Goal: Task Accomplishment & Management: Use online tool/utility

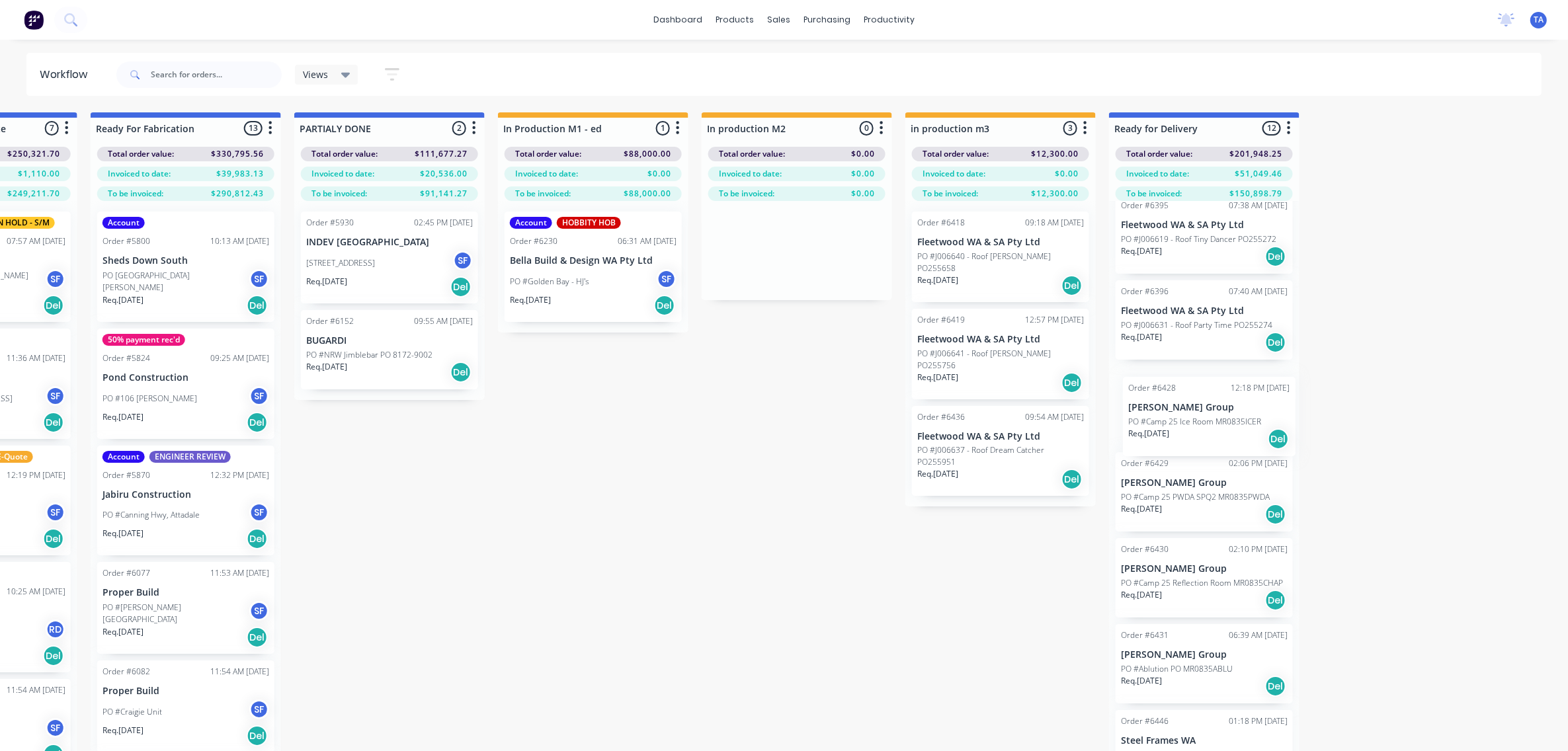
scroll to position [0, 1777]
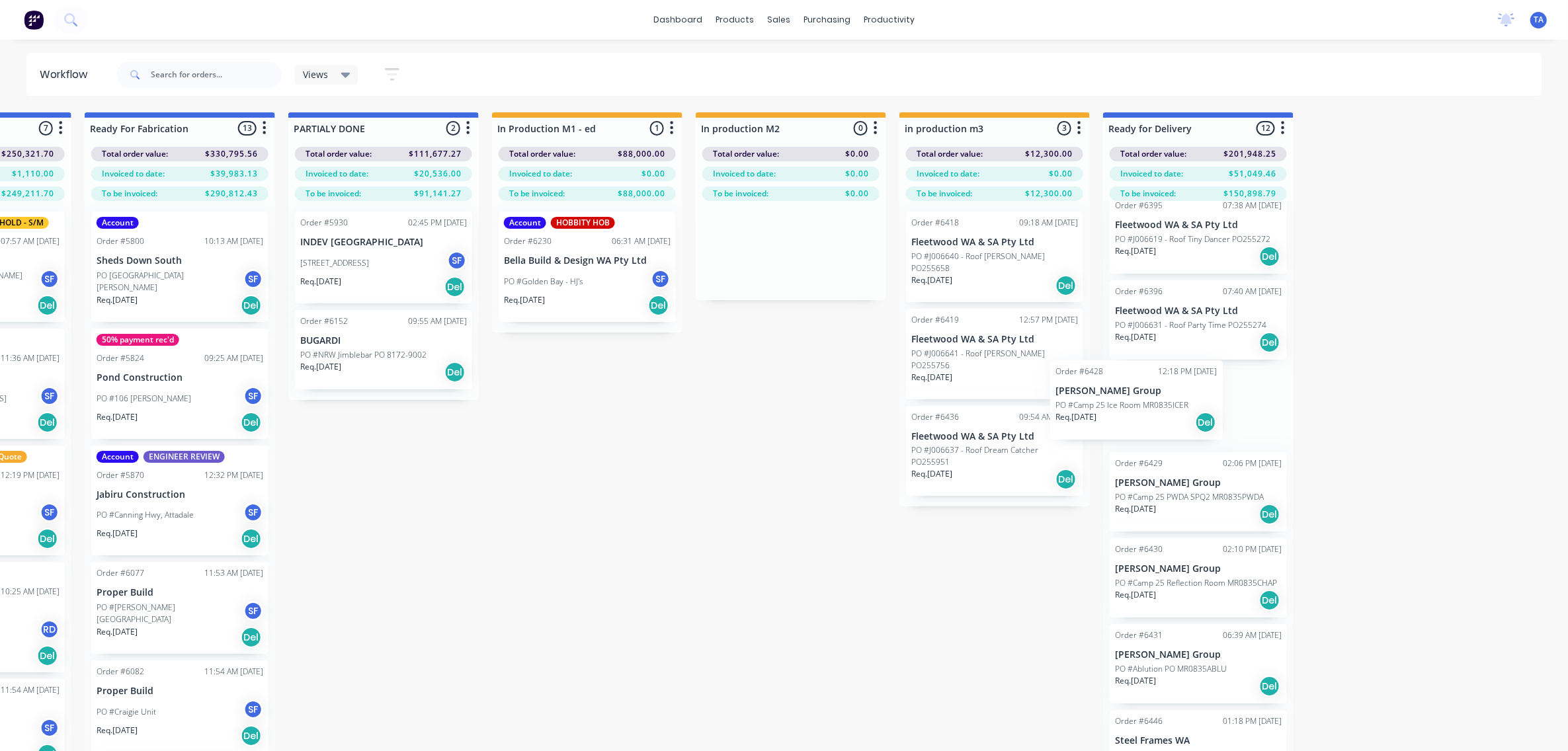
drag, startPoint x: 1257, startPoint y: 426, endPoint x: 1189, endPoint y: 416, distance: 68.7
click at [1189, 416] on div "50% payment rec'd Packing List Done Order #5833 01:10 PM [DATE] Clear Sky Build…" at bounding box center [1198, 496] width 191 height 592
click at [1268, 439] on div "Del" at bounding box center [1270, 428] width 21 height 21
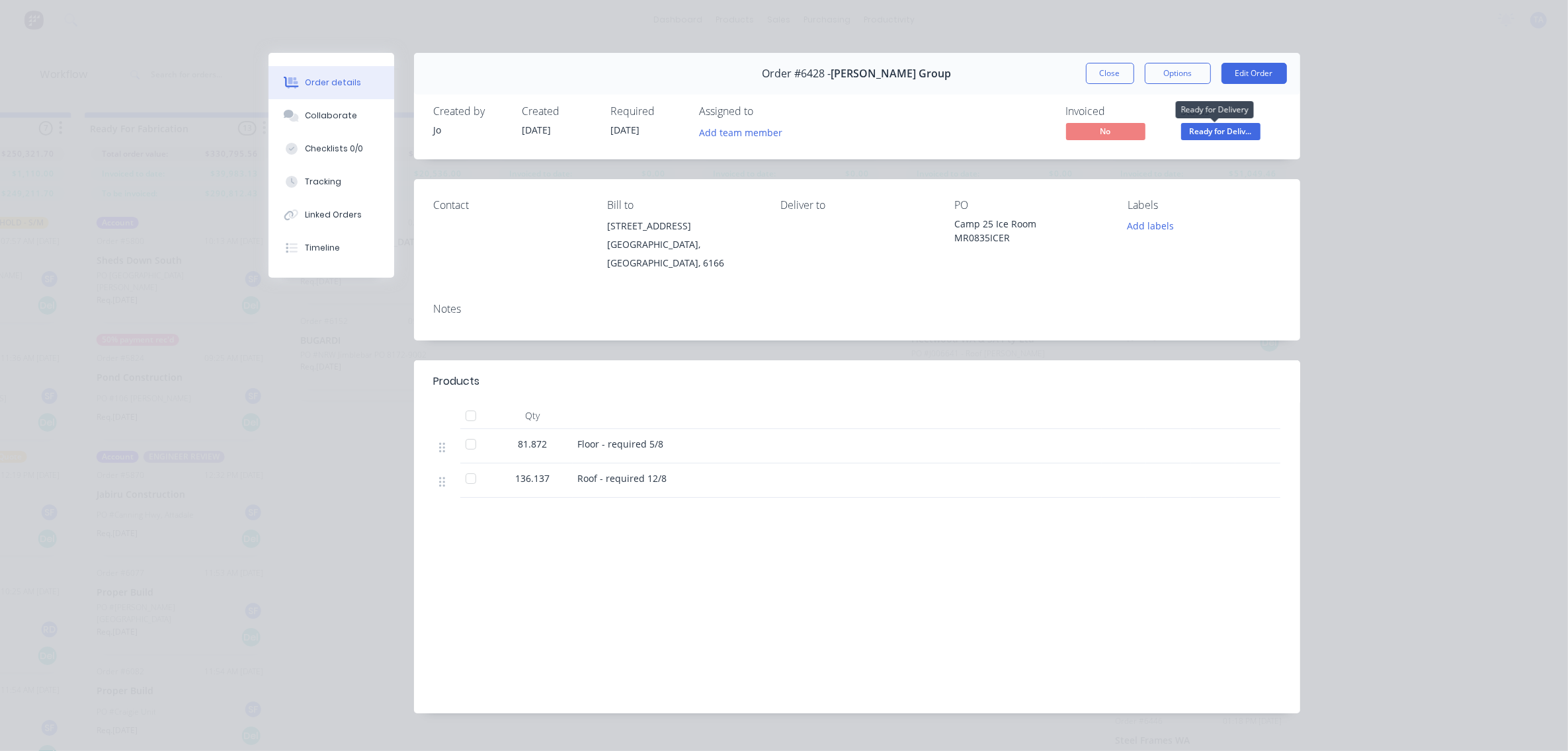
click at [1197, 130] on span "Ready for Deliv..." at bounding box center [1220, 131] width 79 height 16
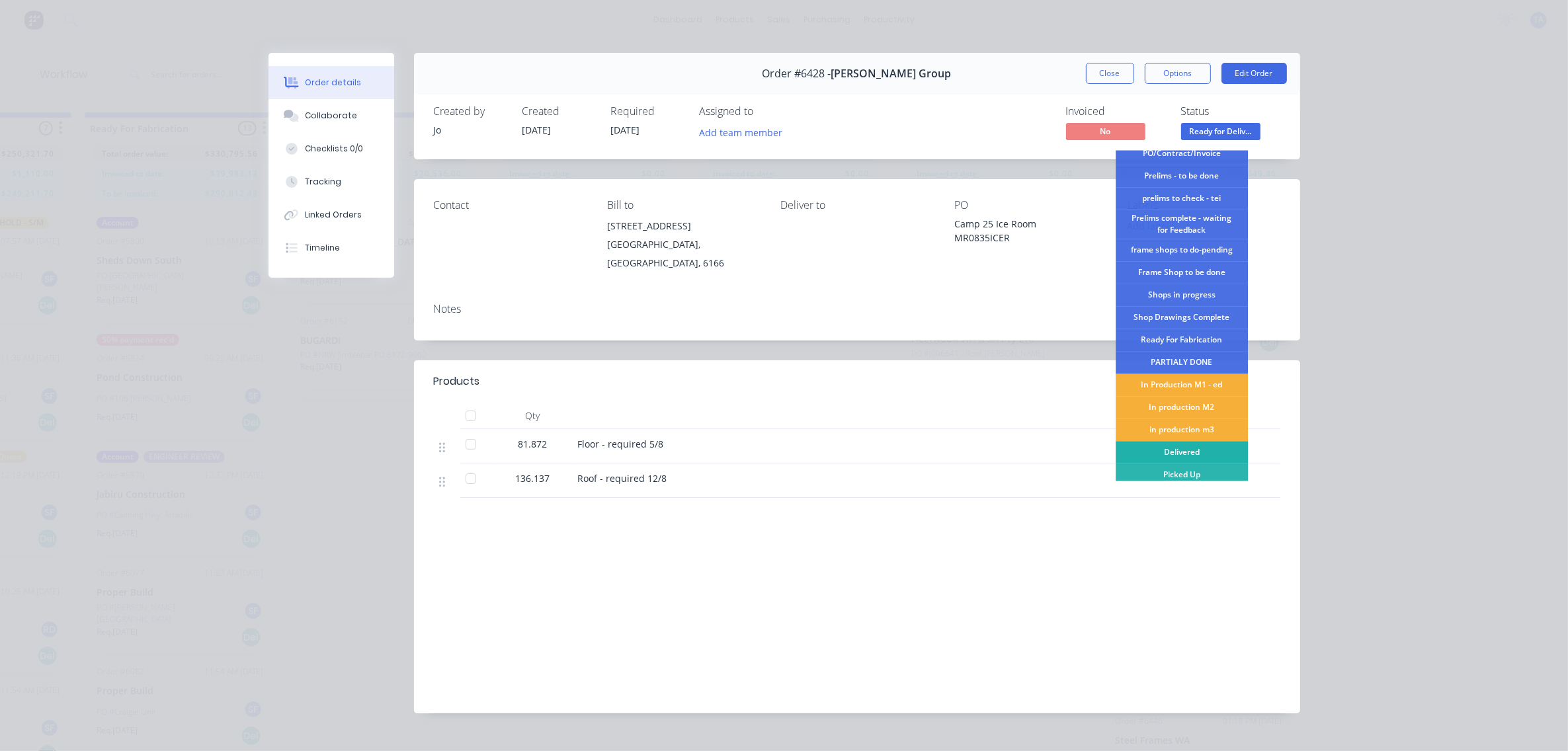
scroll to position [35, 0]
click at [1195, 464] on div "Picked Up" at bounding box center [1181, 471] width 132 height 23
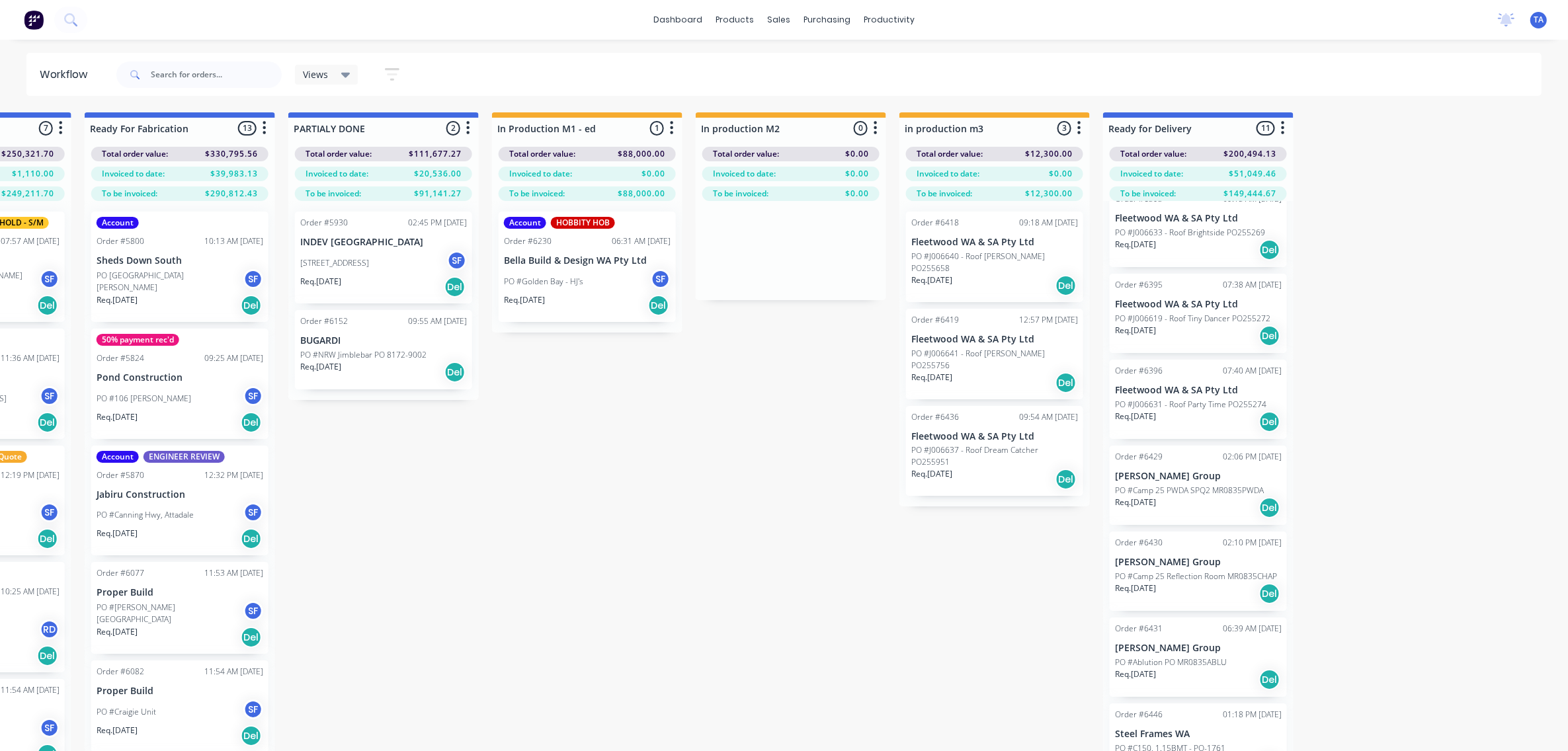
click at [1204, 494] on p "PO #Camp 25 PWDA SPQ2 MR0835PWDA" at bounding box center [1189, 490] width 149 height 12
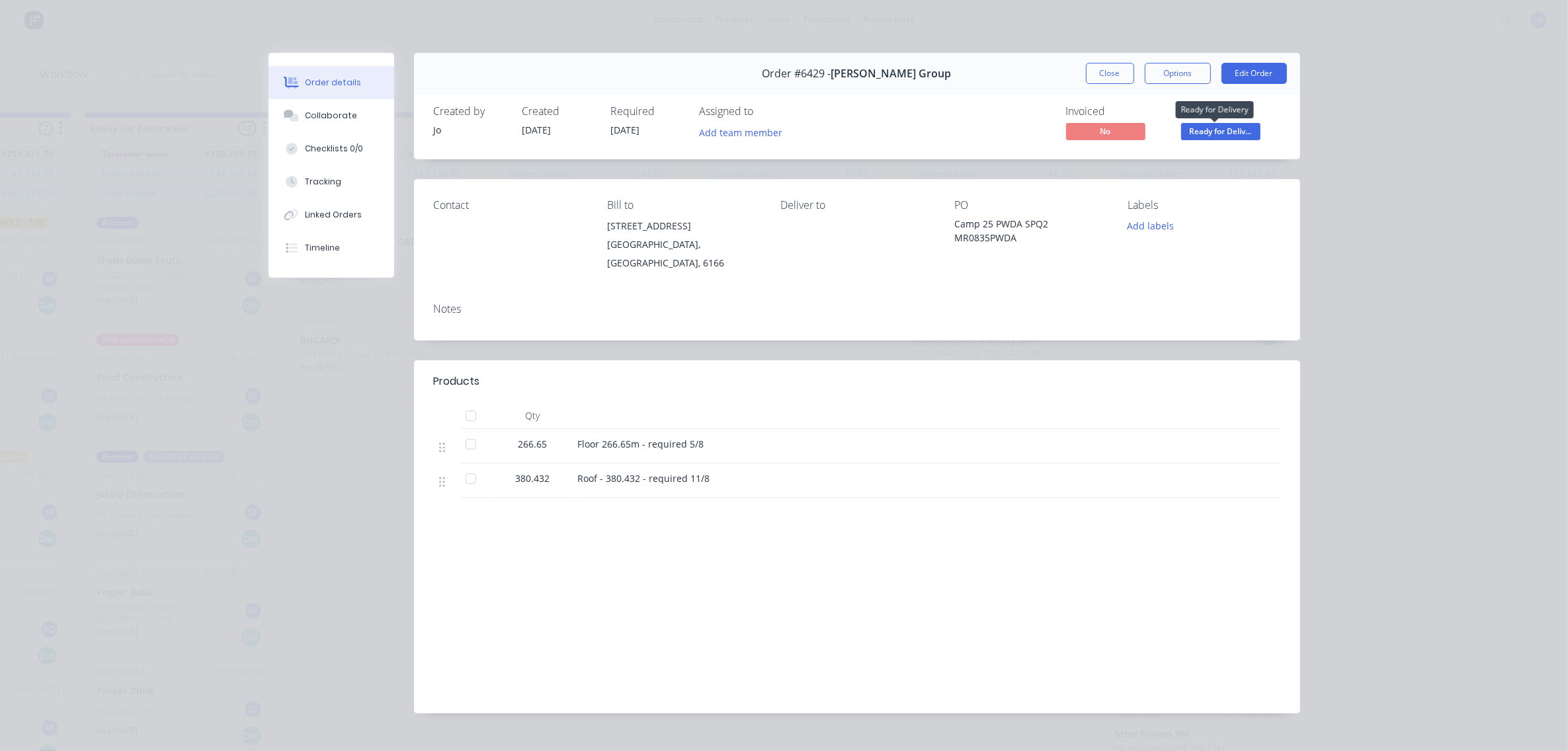
click at [1199, 127] on span "Ready for Deliv..." at bounding box center [1220, 131] width 79 height 16
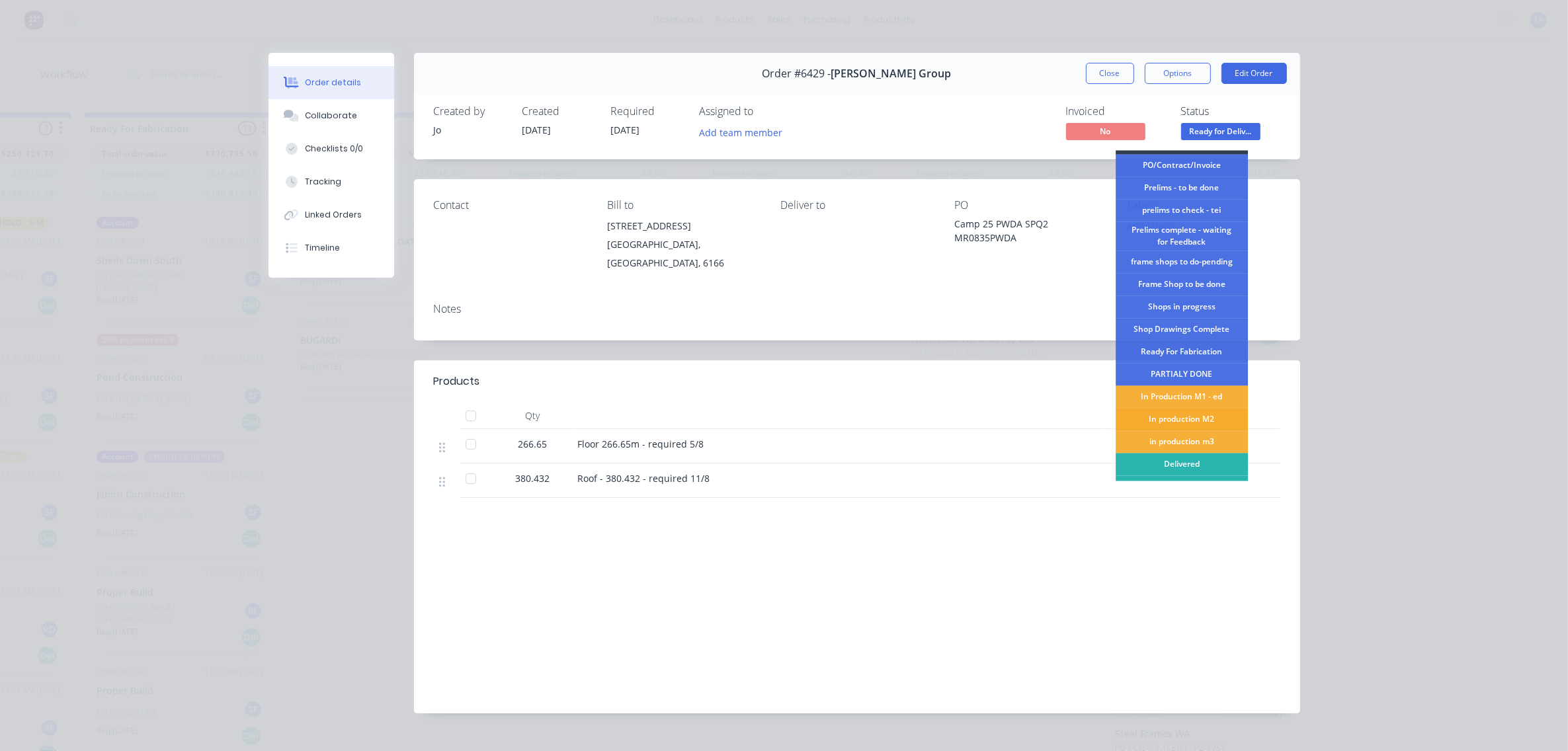
scroll to position [35, 0]
click at [1196, 467] on div "Picked Up" at bounding box center [1181, 471] width 132 height 23
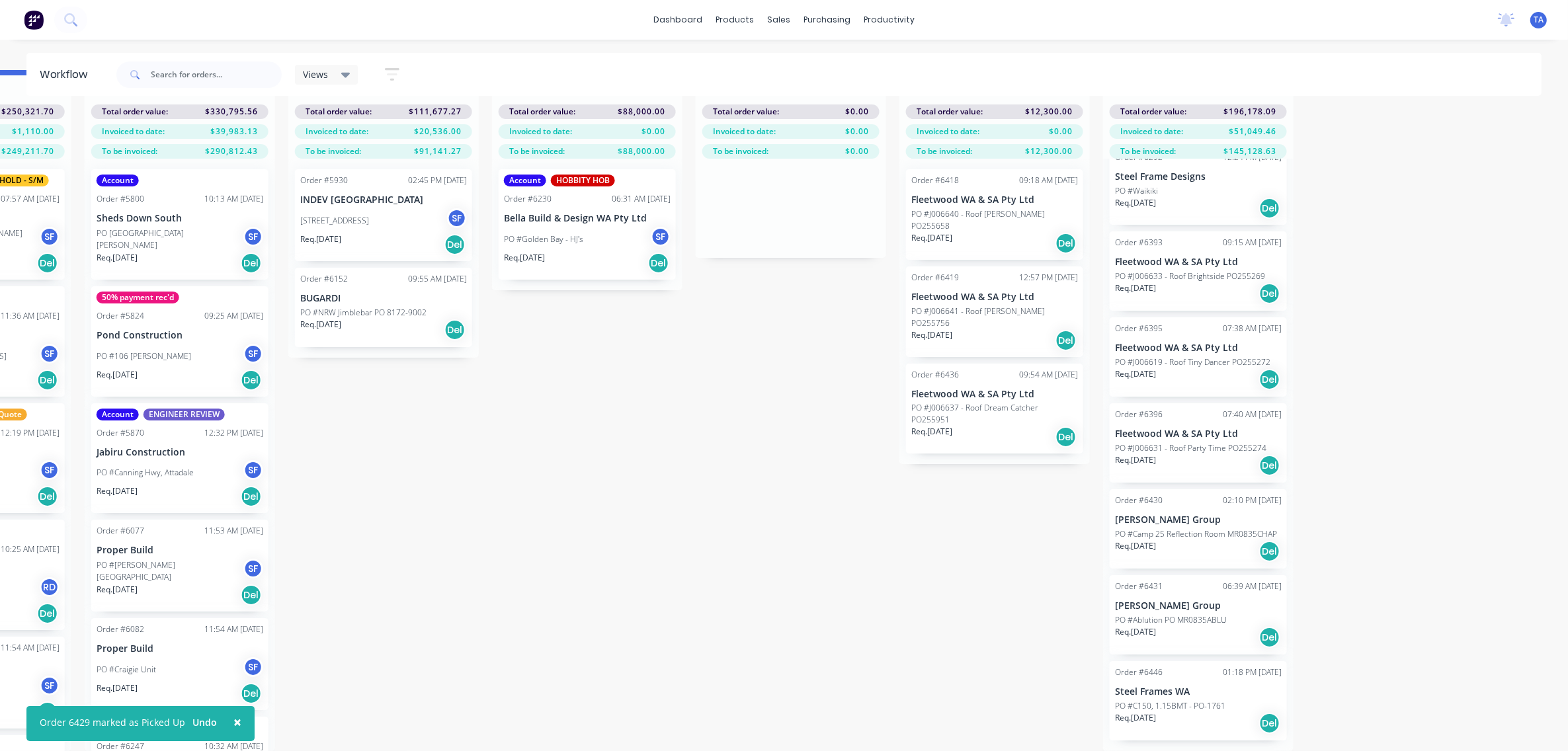
scroll to position [54, 1777]
click at [1265, 641] on div "Del" at bounding box center [1270, 637] width 21 height 21
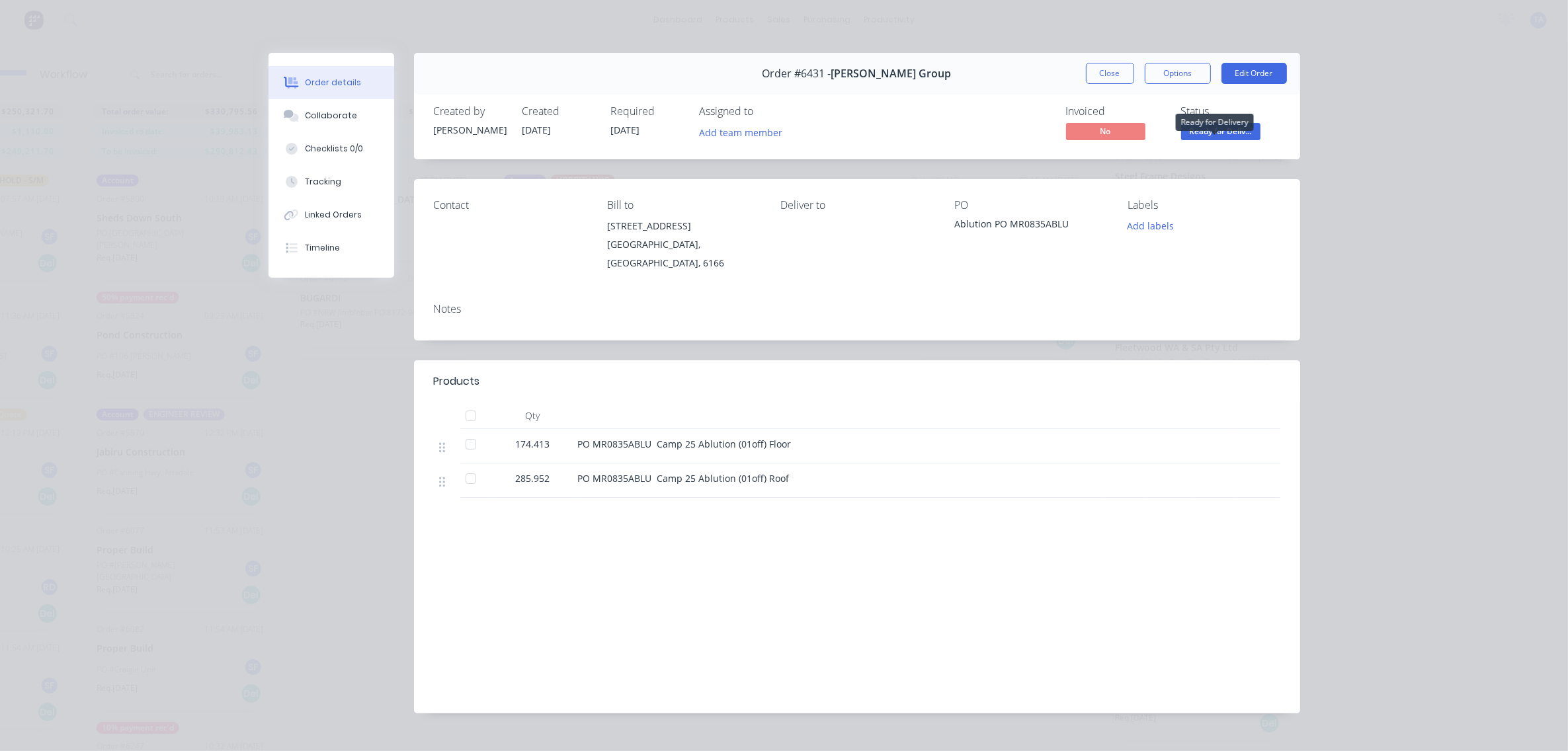
click at [1230, 133] on span "Ready for Deliv..." at bounding box center [1220, 131] width 79 height 16
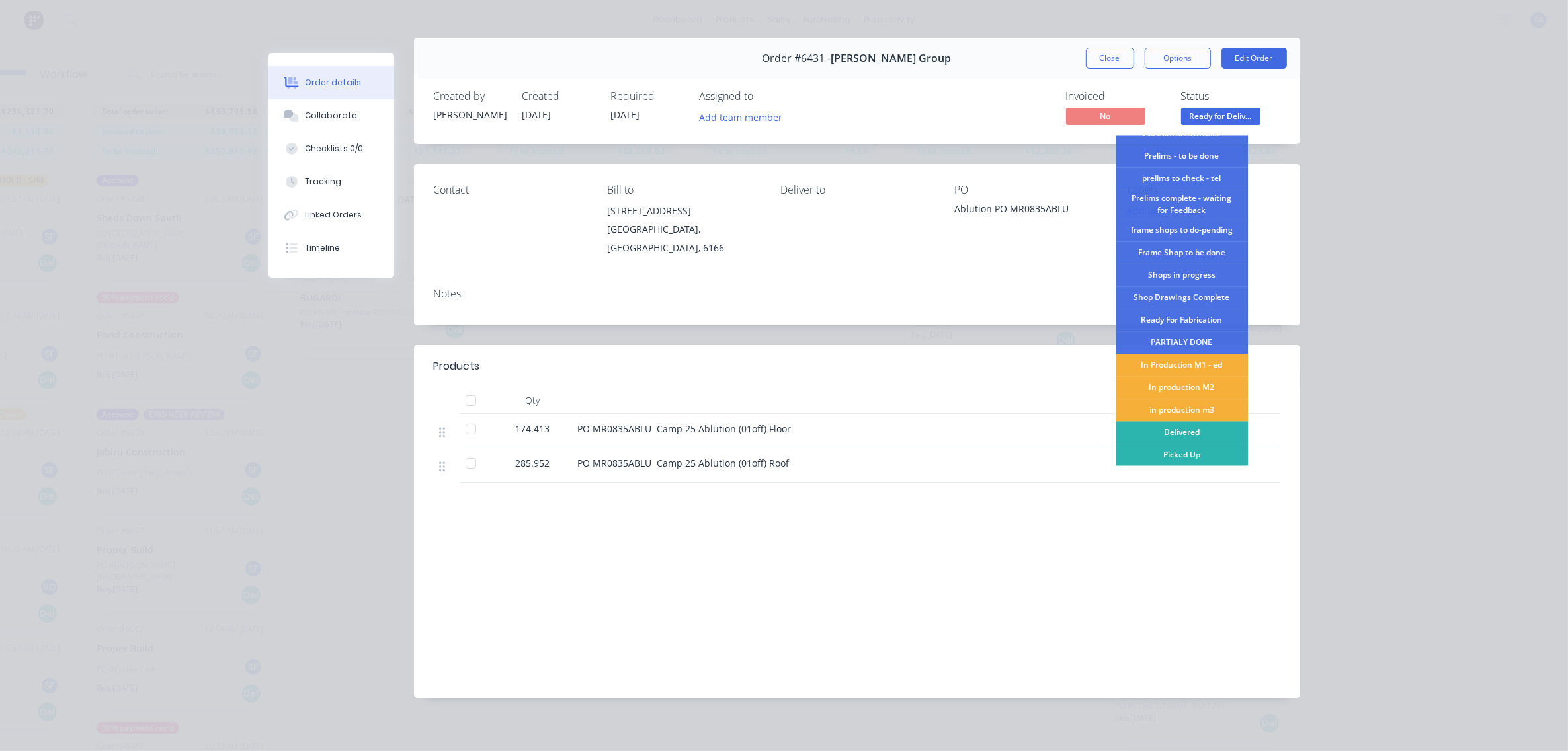
scroll to position [20, 0]
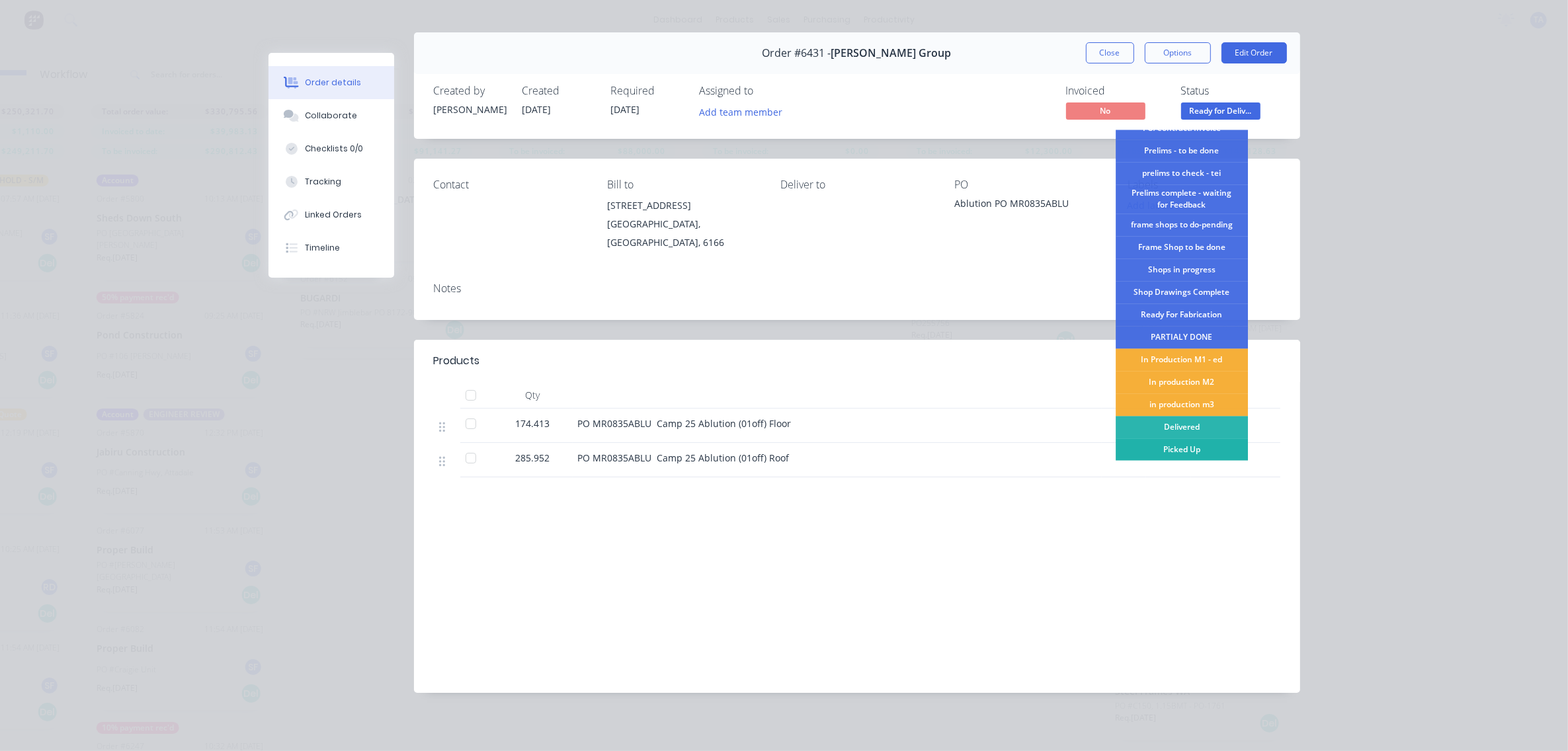
click at [1188, 448] on div "Picked Up" at bounding box center [1181, 450] width 132 height 23
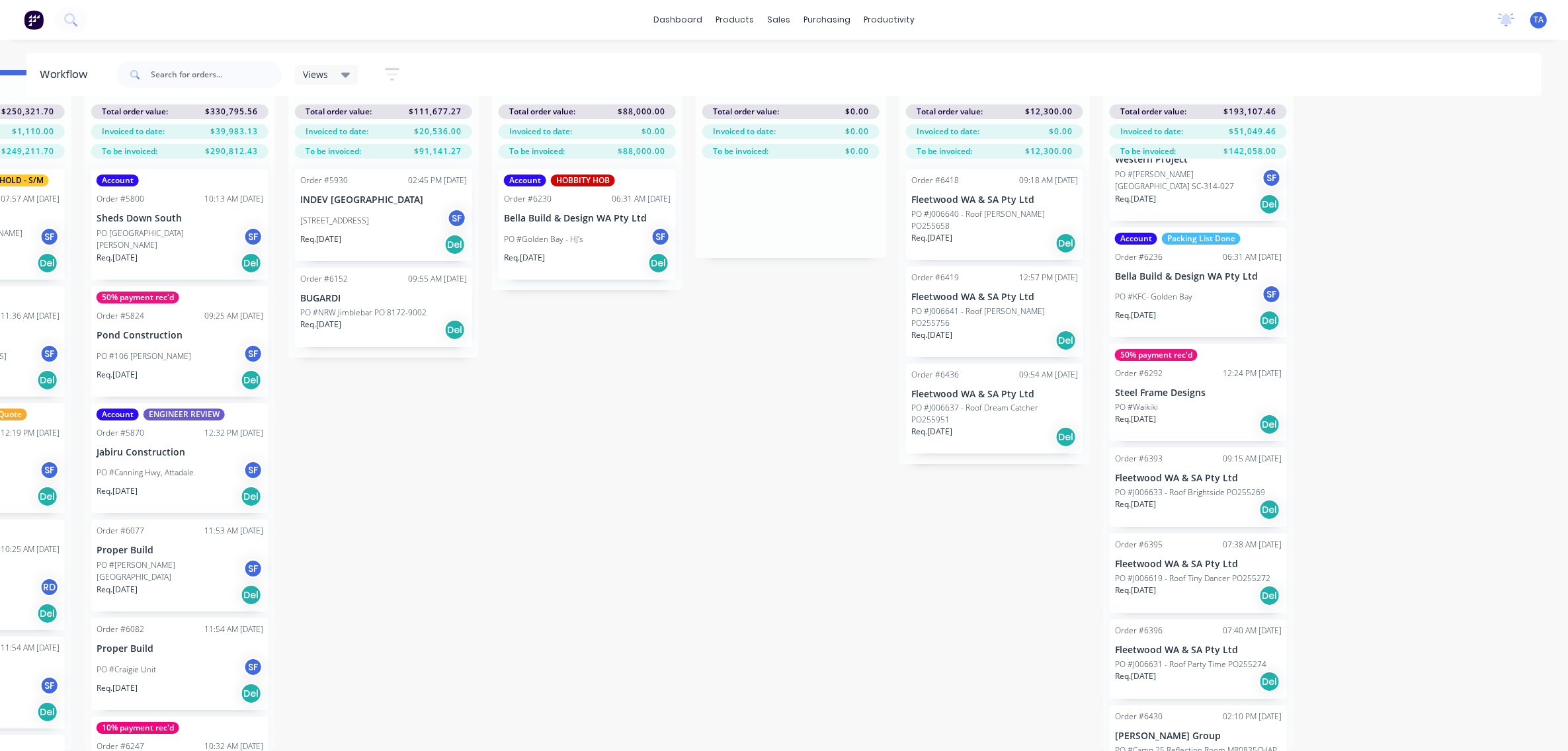
scroll to position [0, 1777]
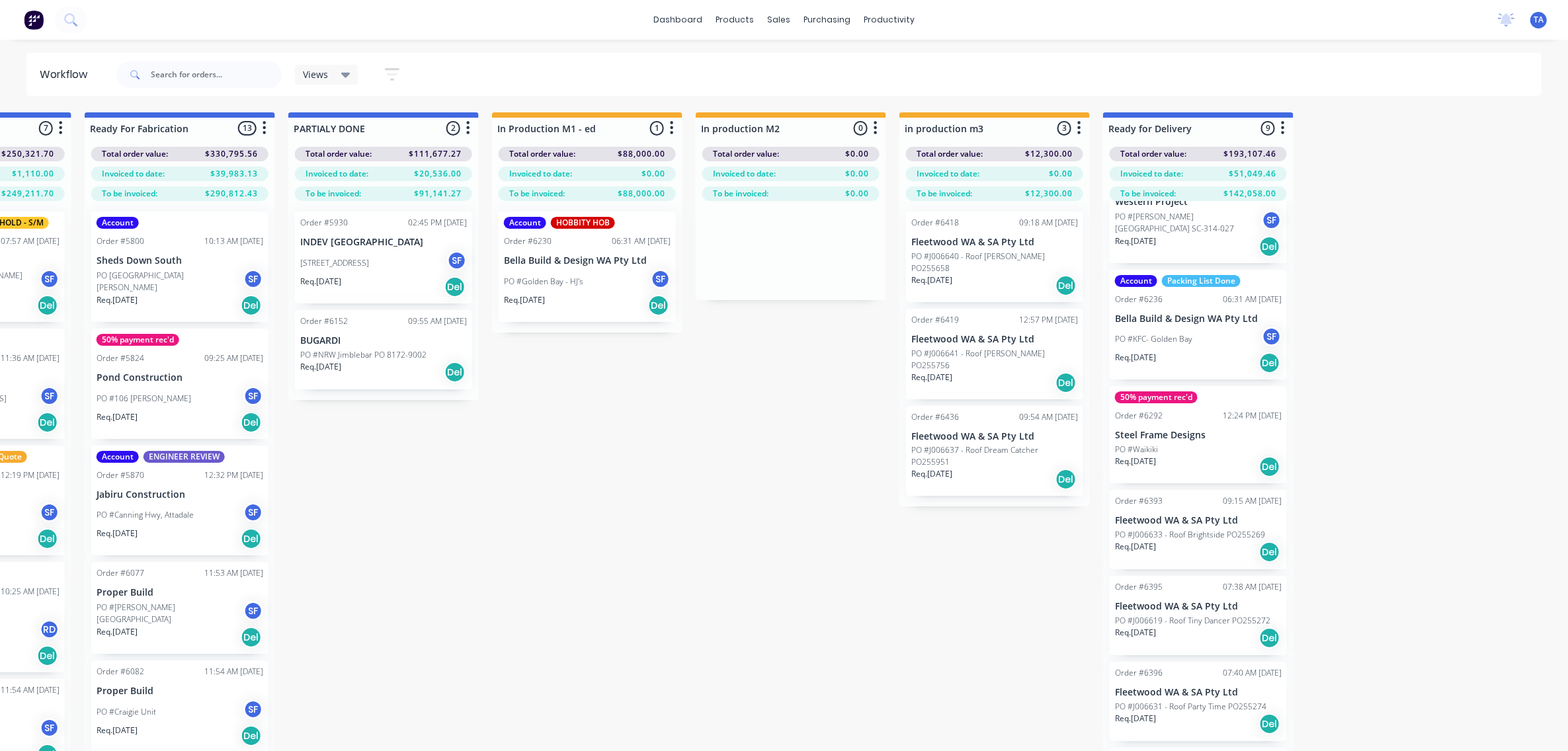
click at [106, 14] on div "dashboard products sales purchasing productivity dashboard products Product Cat…" at bounding box center [784, 19] width 1568 height 39
click at [80, 20] on button at bounding box center [70, 19] width 33 height 26
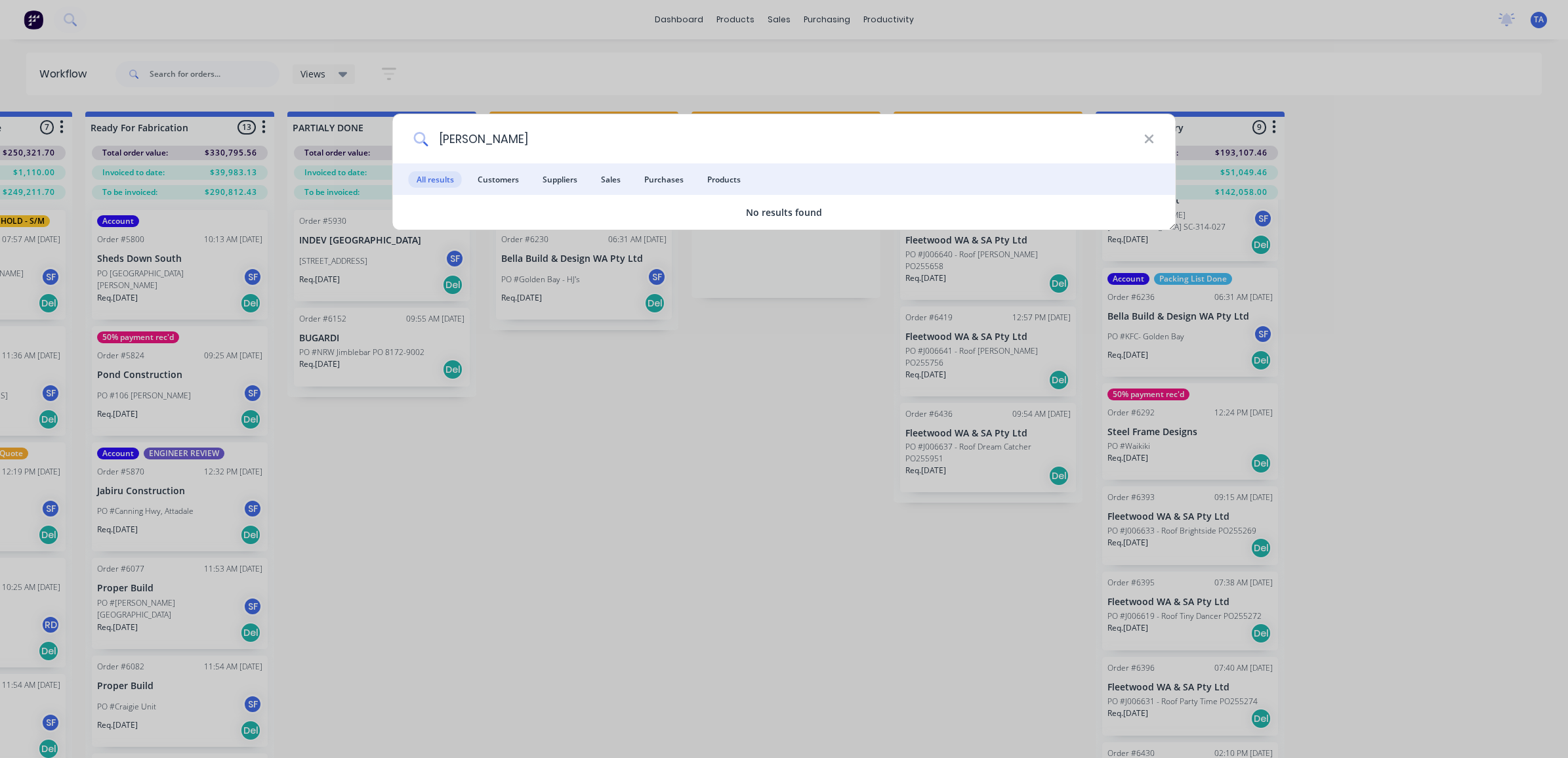
click at [487, 142] on input "[PERSON_NAME]" at bounding box center [785, 139] width 716 height 49
type input "Mcnallys"
click at [1147, 139] on icon at bounding box center [1148, 139] width 8 height 8
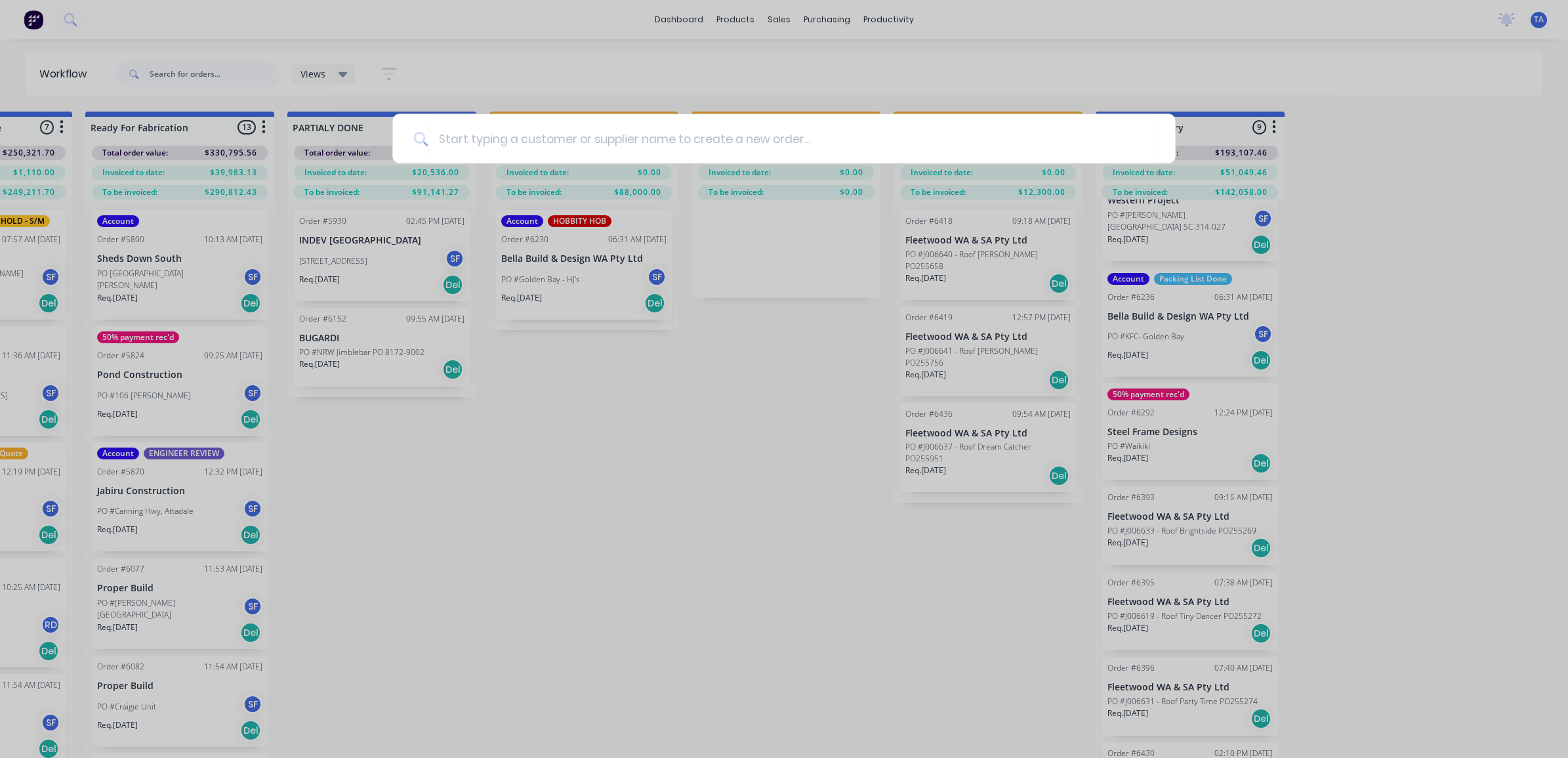
click at [599, 450] on div at bounding box center [784, 379] width 1568 height 758
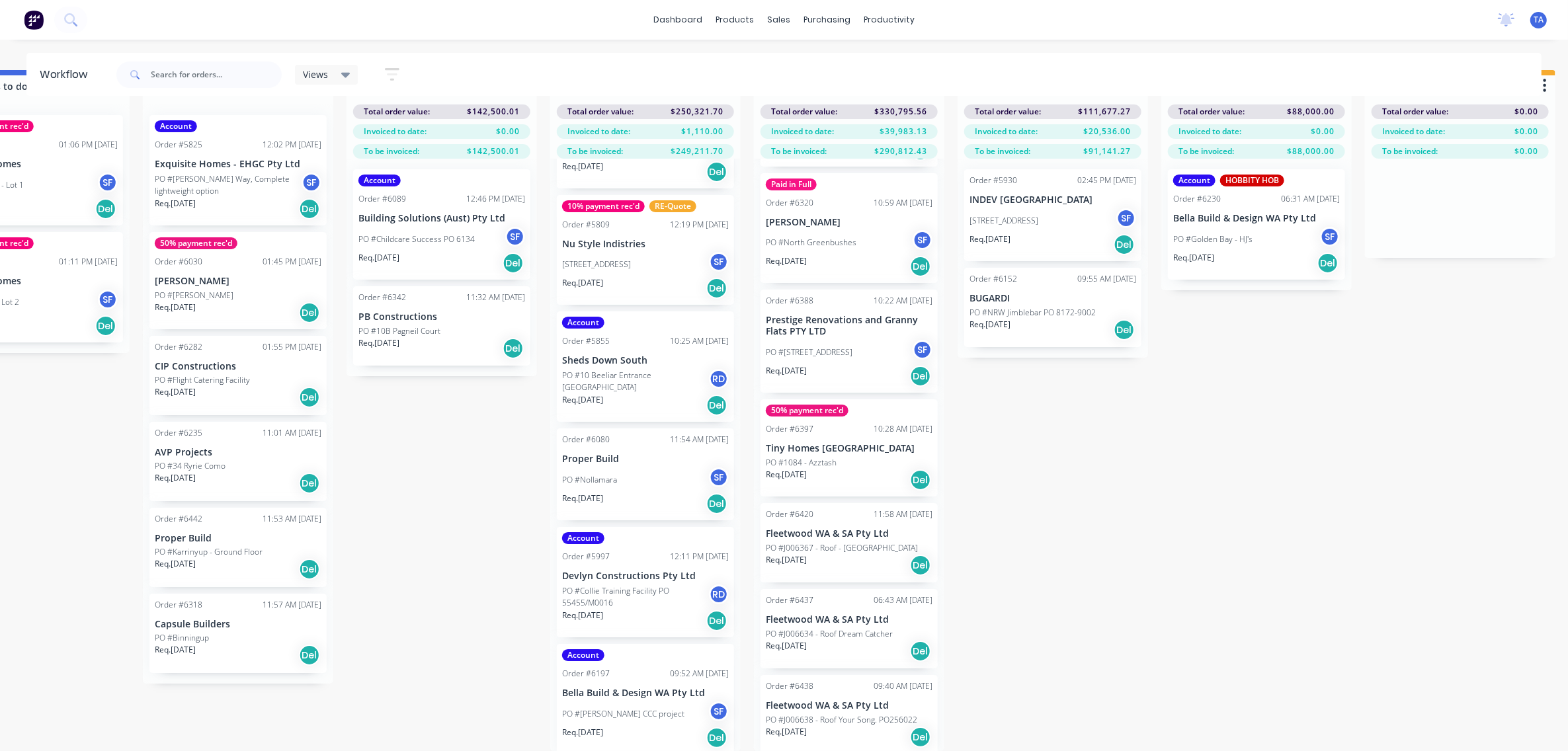
scroll to position [54, 1106]
click at [214, 88] on div at bounding box center [199, 74] width 165 height 39
drag, startPoint x: 214, startPoint y: 88, endPoint x: 162, endPoint y: 11, distance: 92.9
click at [162, 11] on div "dashboard products sales purchasing productivity dashboard products Product Cat…" at bounding box center [784, 19] width 1568 height 39
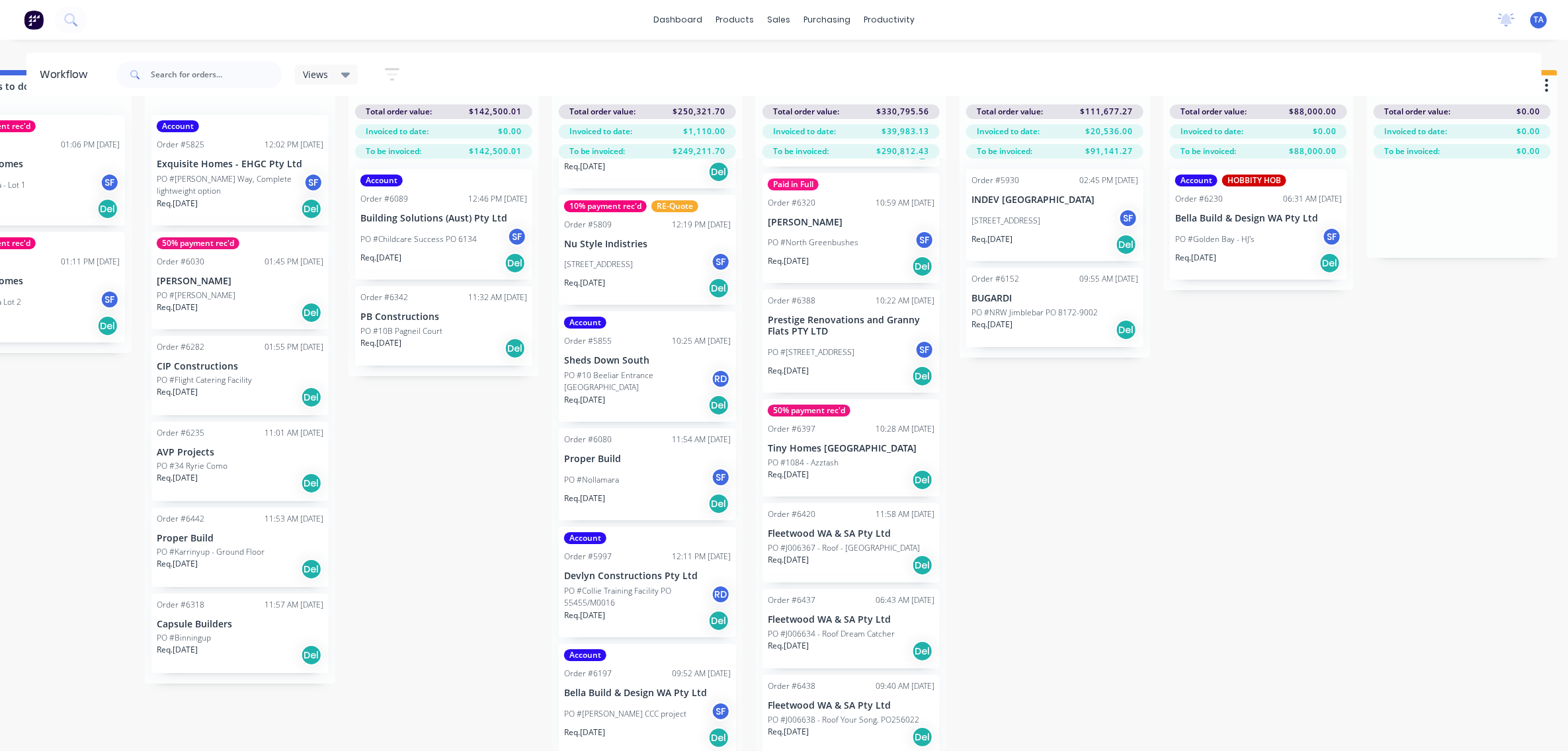
click at [157, 22] on div "dashboard products sales purchasing productivity dashboard products Product Cat…" at bounding box center [784, 19] width 1568 height 39
click at [181, 68] on input "text" at bounding box center [215, 74] width 131 height 26
click at [180, 69] on input "text" at bounding box center [215, 74] width 131 height 26
click at [299, 63] on div "Views Save new view None (Default) edit Show/Hide statuses Show line item cards…" at bounding box center [354, 74] width 119 height 26
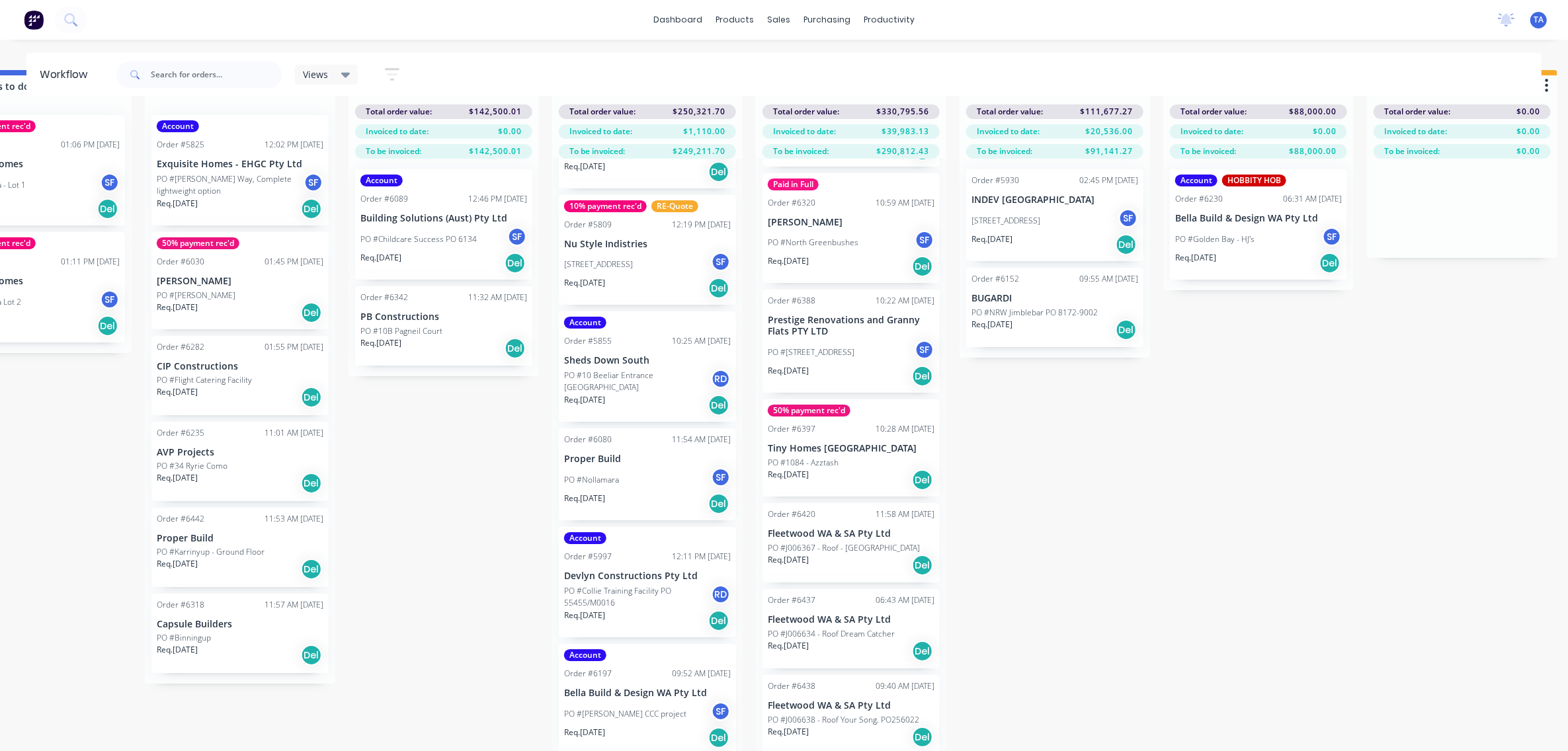
click at [345, 80] on icon at bounding box center [346, 75] width 9 height 15
click at [234, 92] on div at bounding box center [199, 74] width 165 height 39
click at [236, 61] on input "text" at bounding box center [215, 74] width 131 height 26
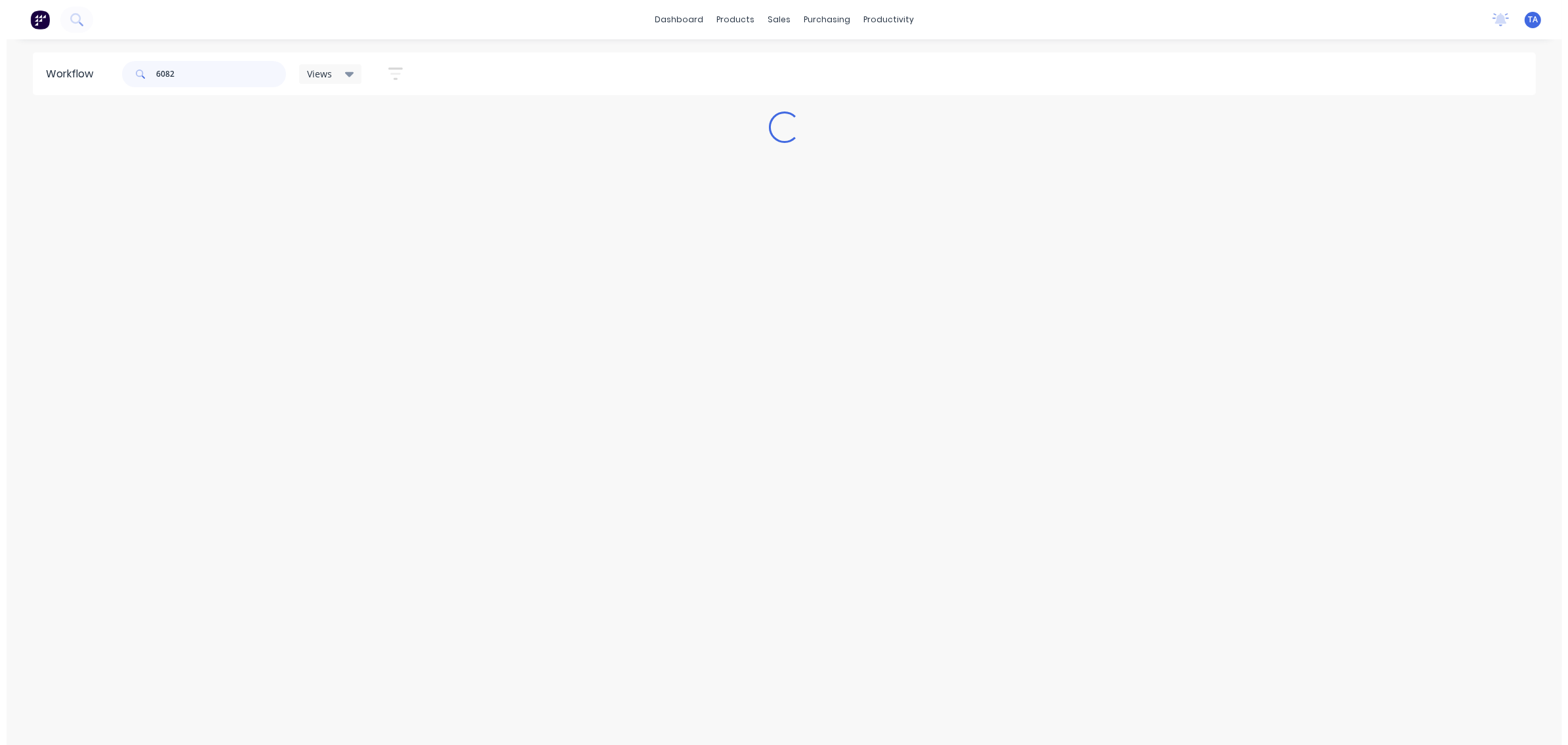
scroll to position [0, 0]
type input "6082"
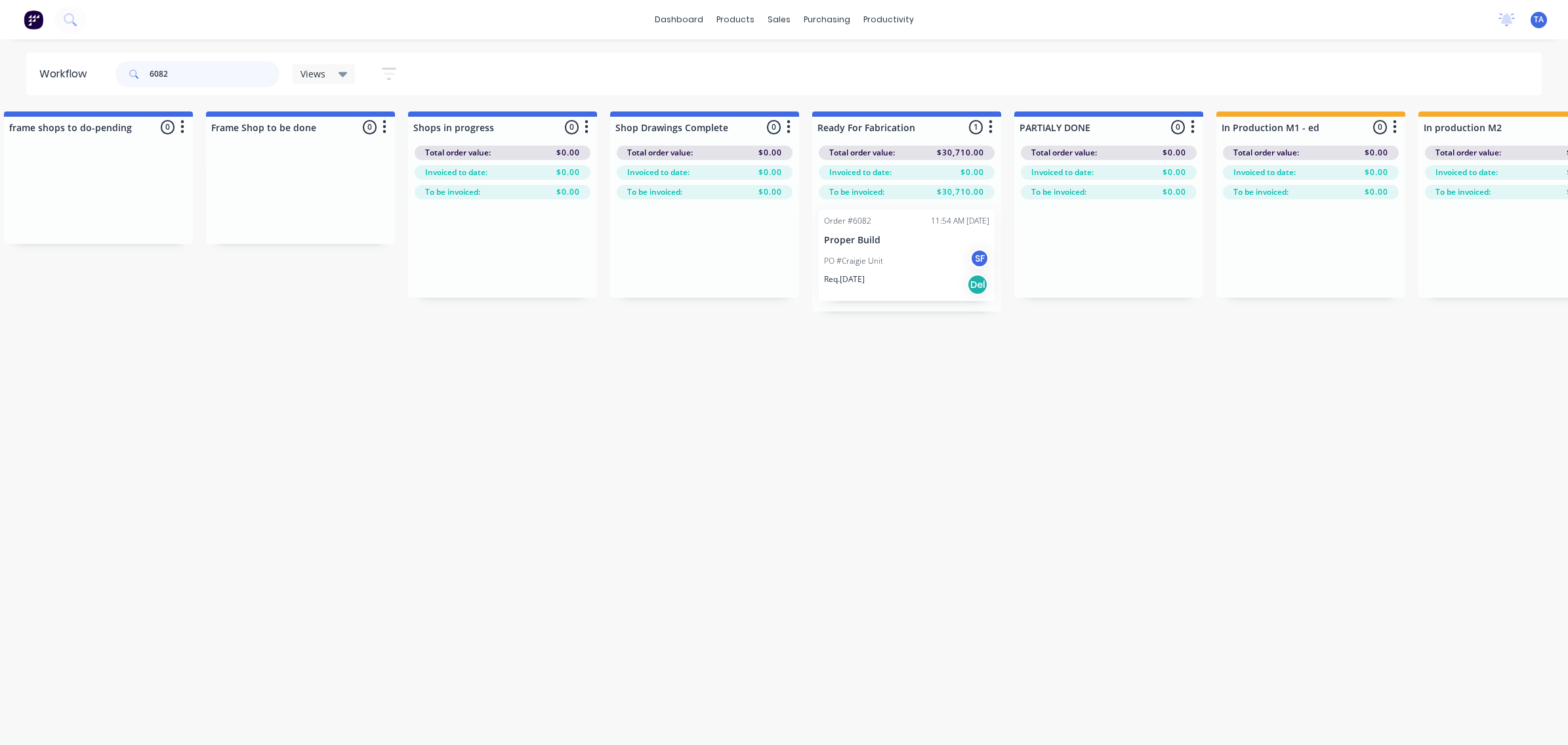
scroll to position [0, 1044]
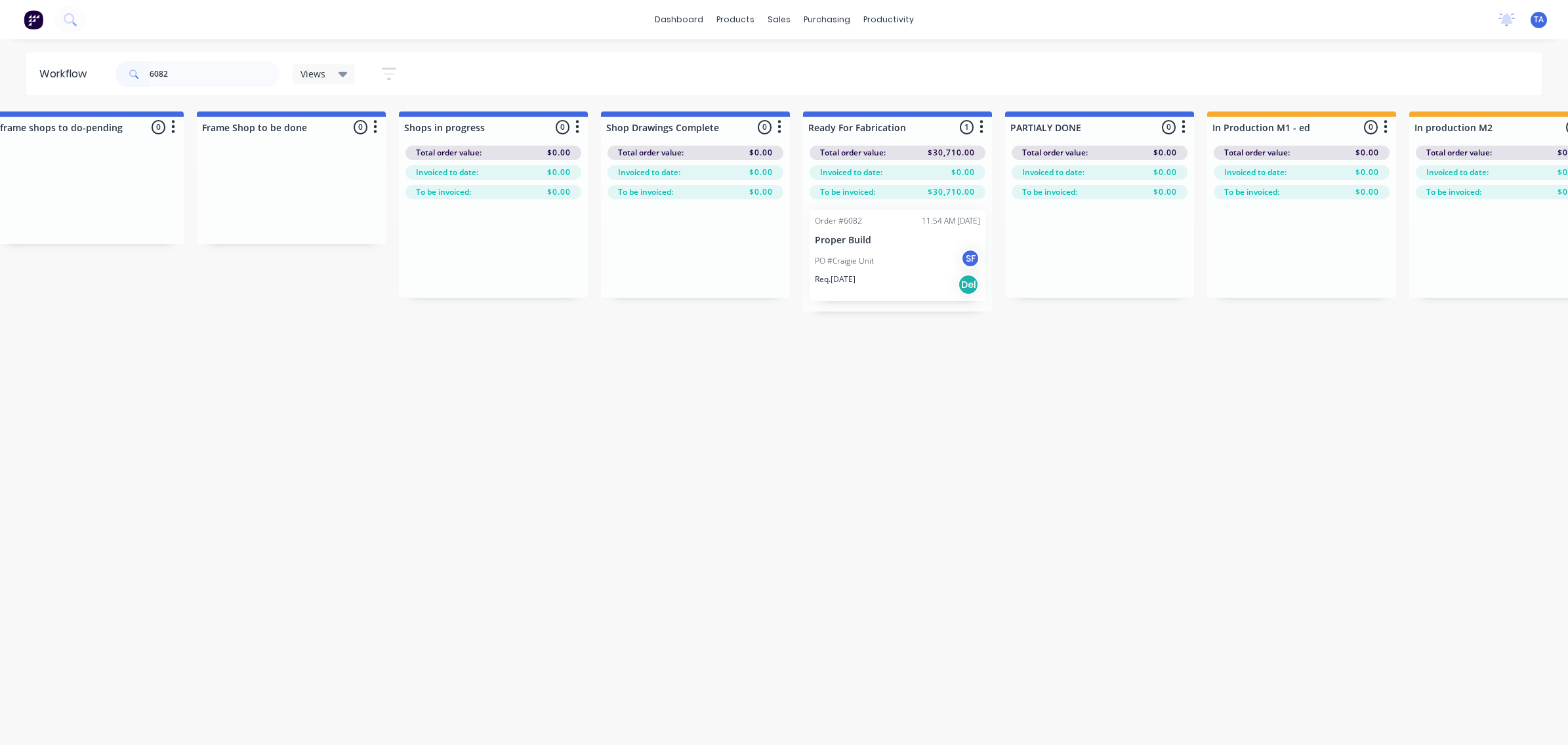
click at [877, 260] on div "PO #Craigie Unit SF" at bounding box center [897, 262] width 166 height 25
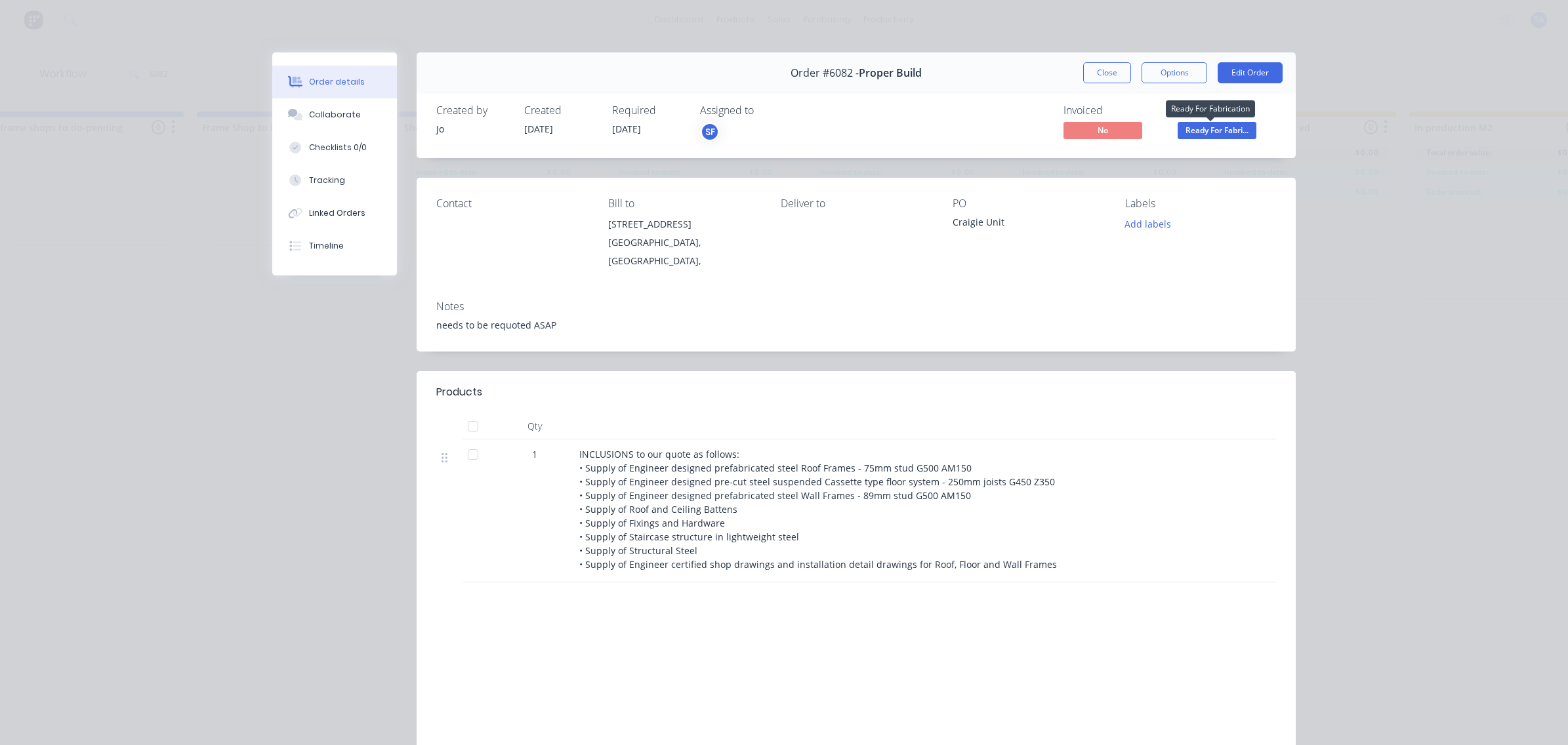
click at [1186, 129] on span "Ready For Fabri..." at bounding box center [1217, 130] width 79 height 16
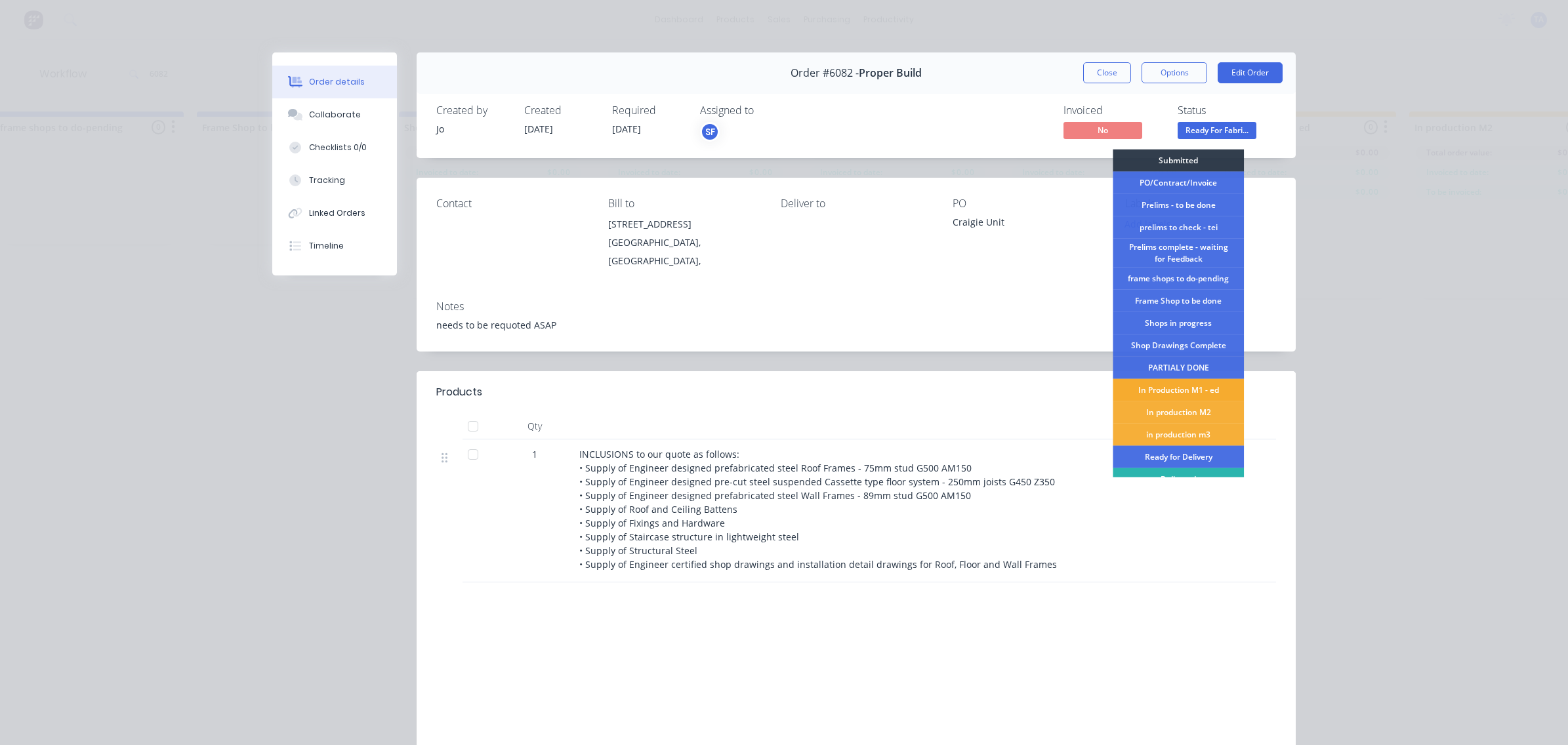
click at [1181, 392] on div "In Production M1 - ed" at bounding box center [1178, 390] width 131 height 23
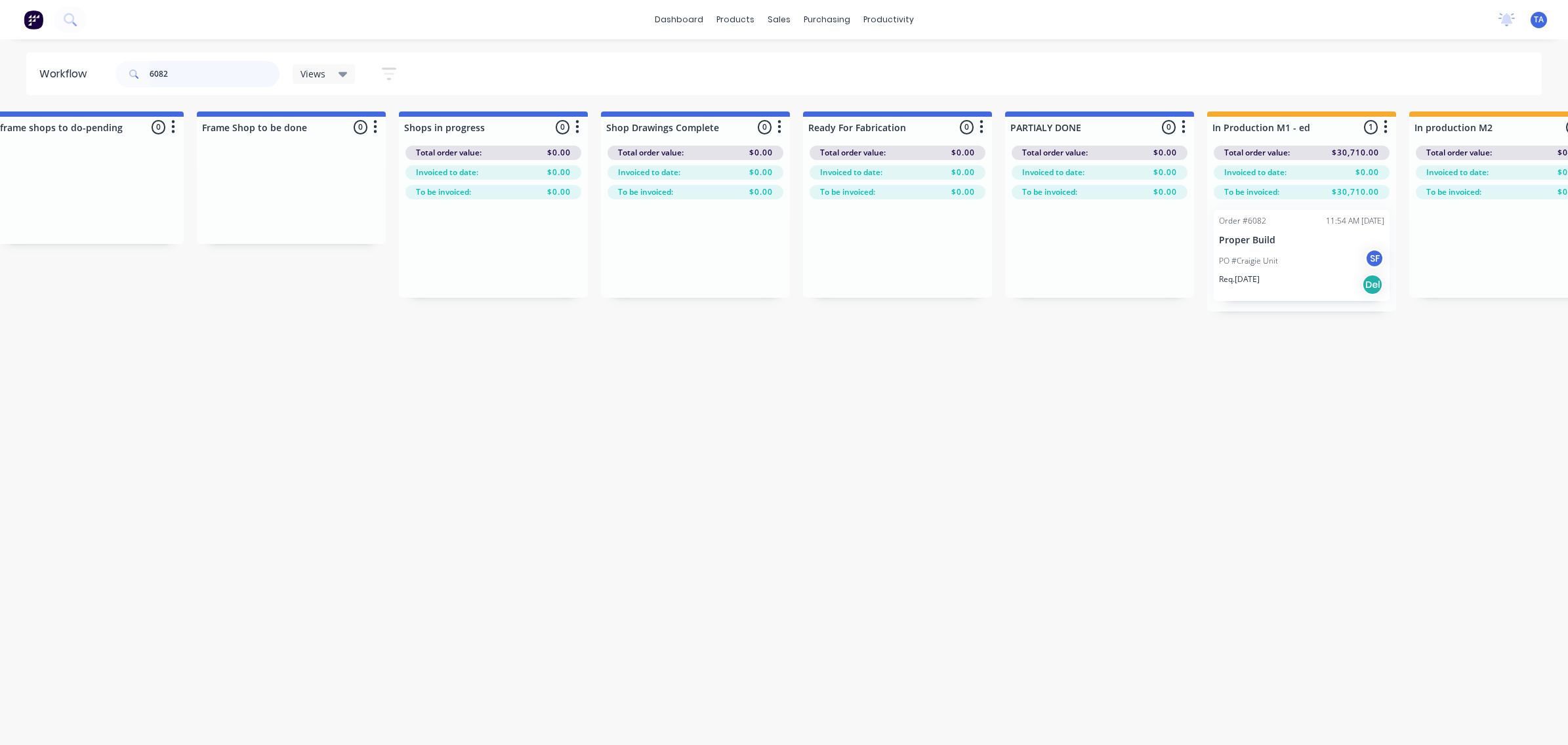
click at [158, 73] on input "6082" at bounding box center [214, 73] width 129 height 26
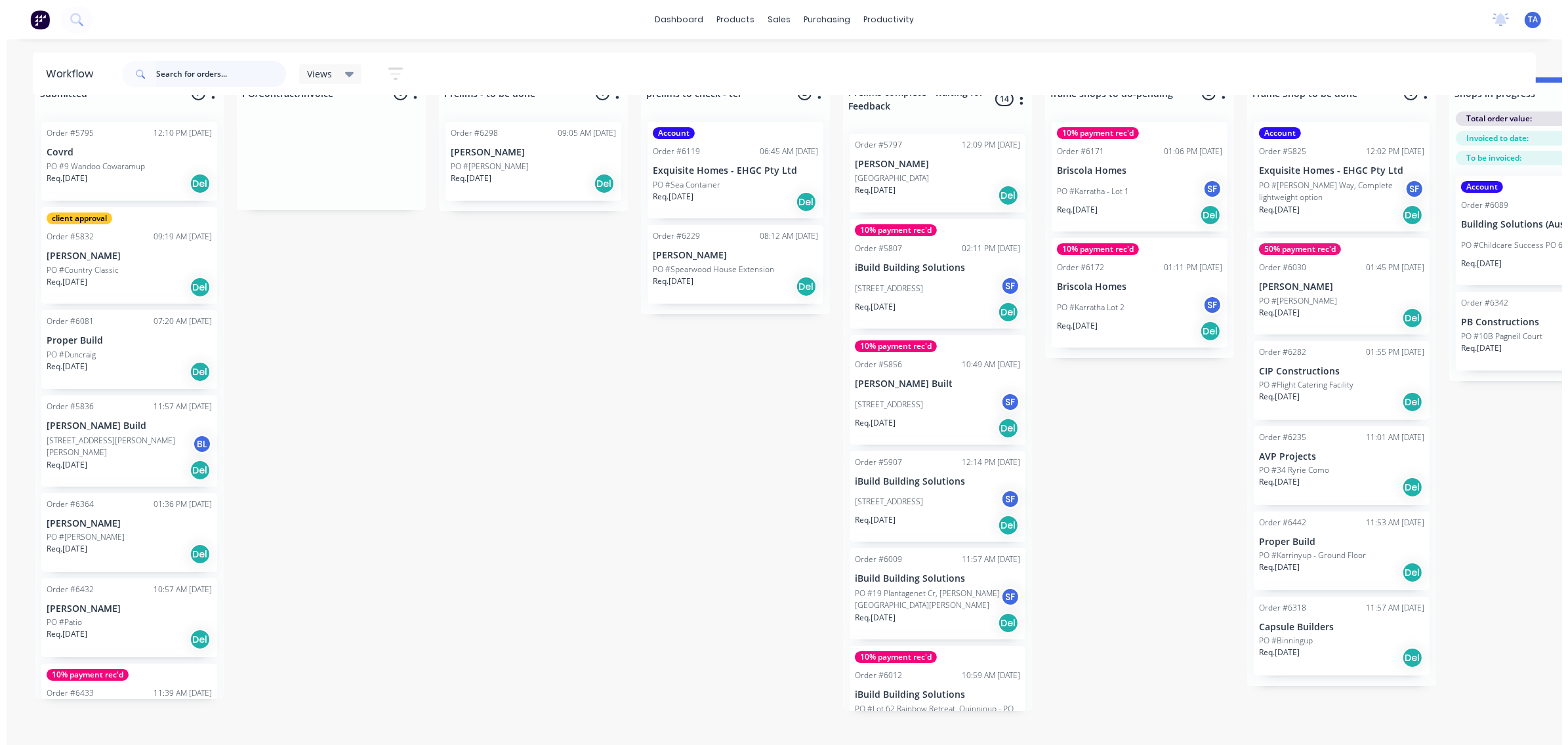
scroll to position [0, 0]
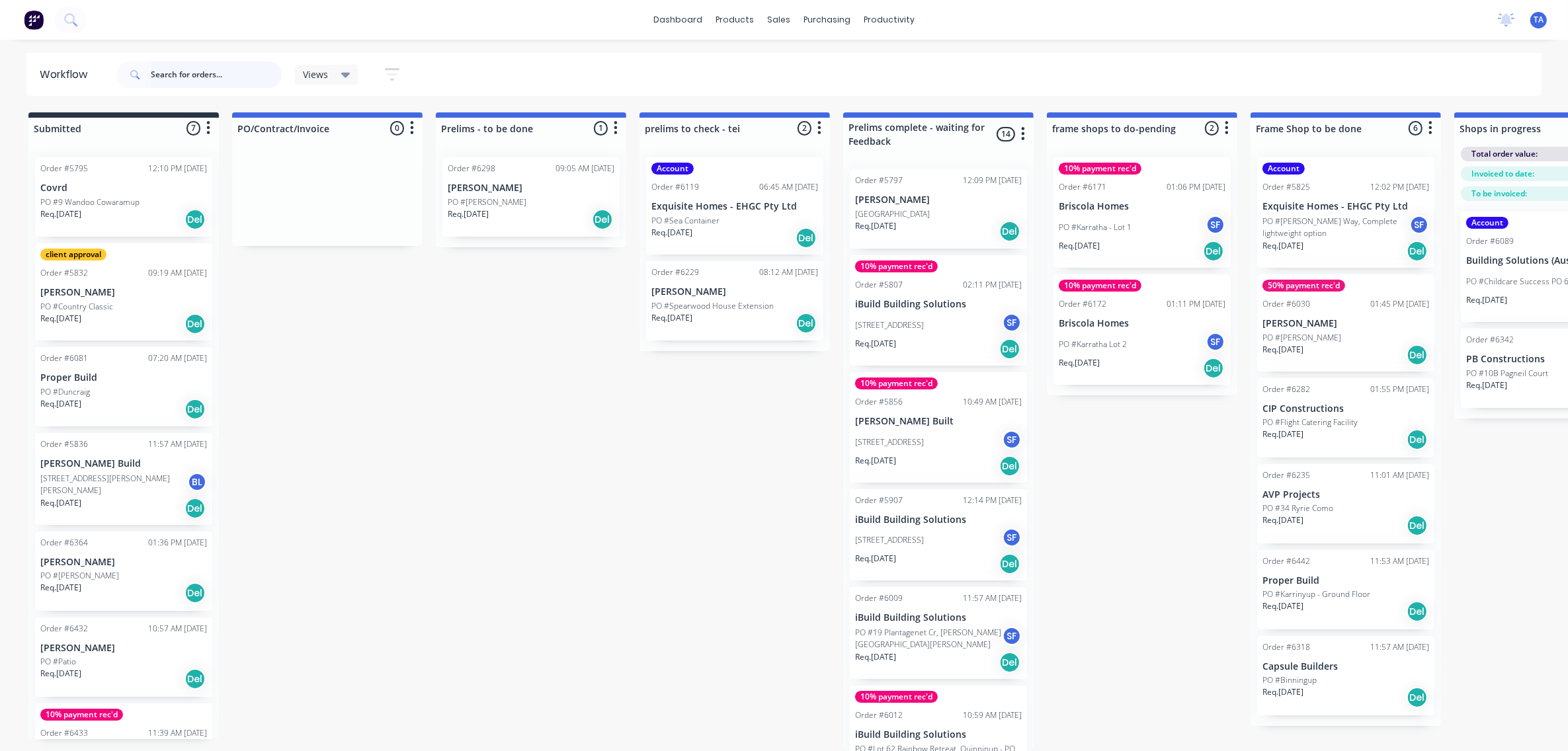
click at [196, 76] on input "text" at bounding box center [215, 74] width 131 height 26
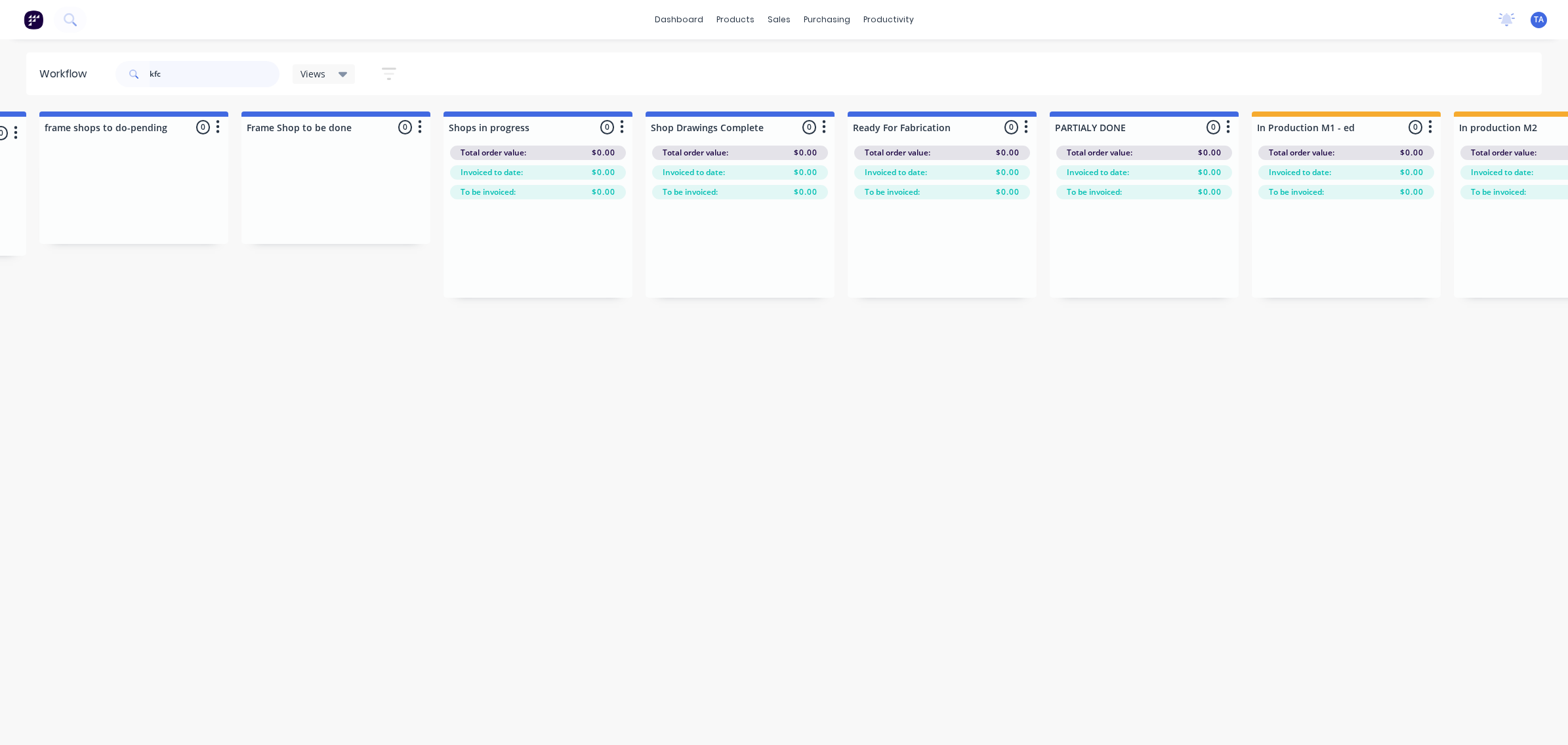
scroll to position [0, 1722]
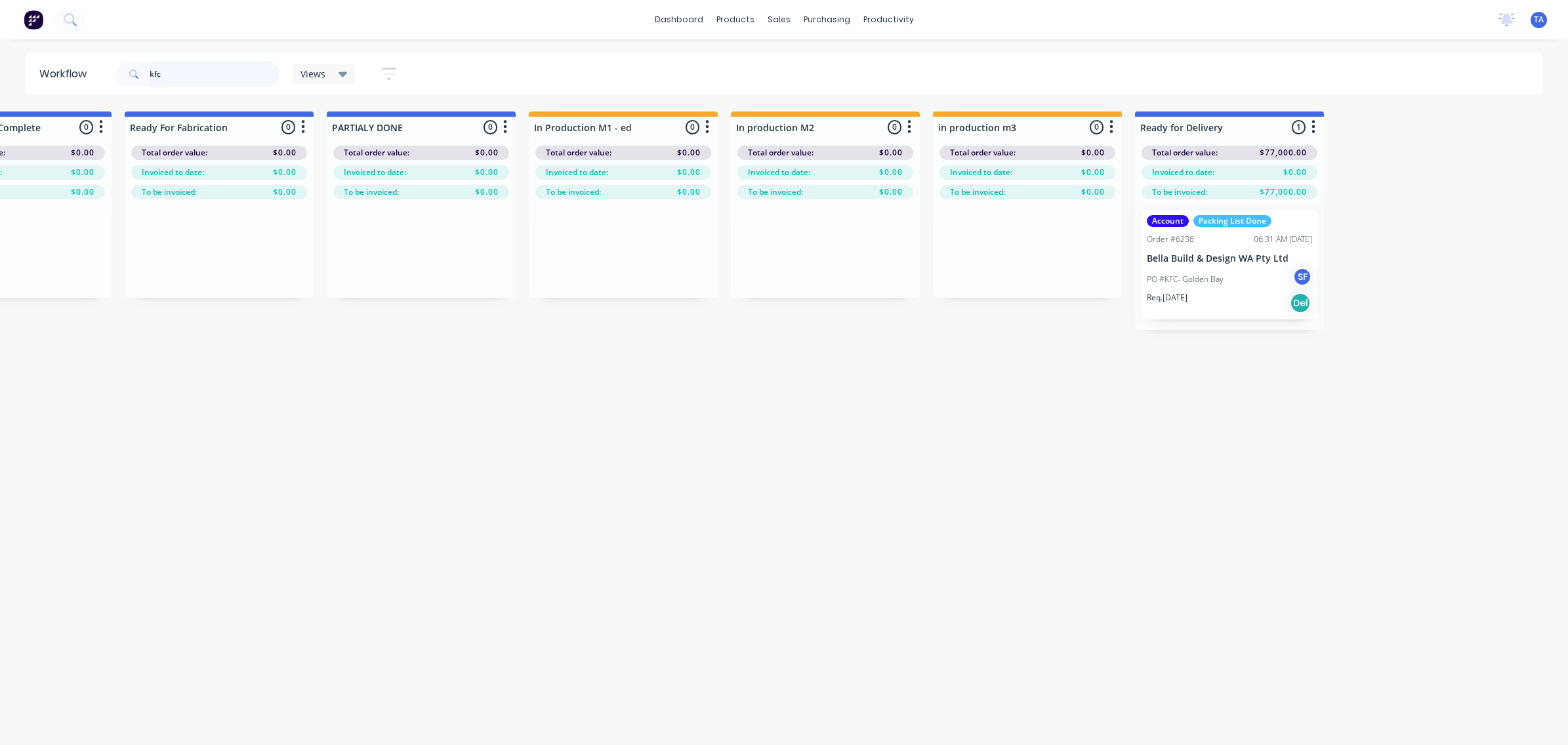
type input "kfc"
